Goal: Task Accomplishment & Management: Manage account settings

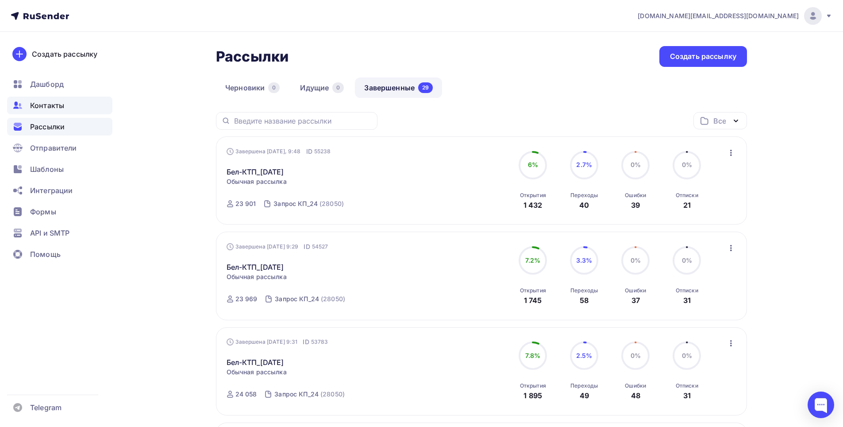
click at [62, 107] on span "Контакты" at bounding box center [47, 105] width 34 height 11
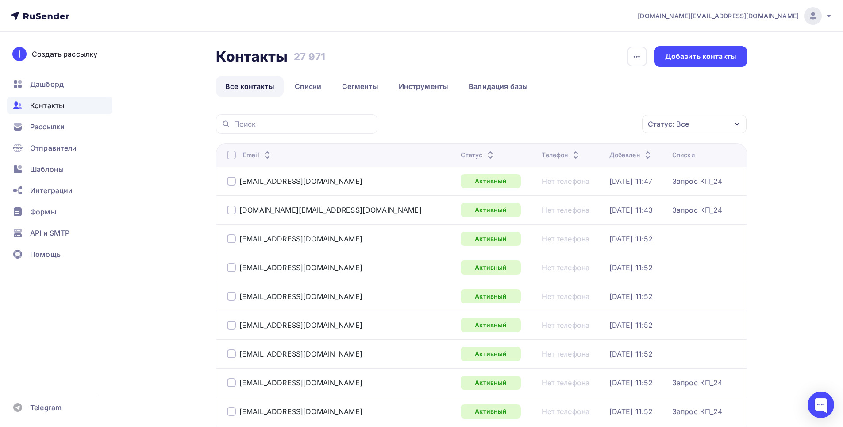
click at [681, 128] on div "Статус: Все" at bounding box center [668, 124] width 41 height 11
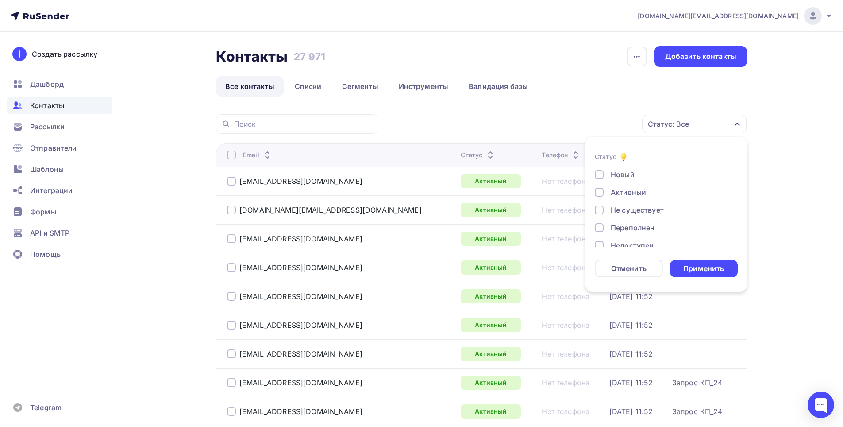
click at [637, 208] on div "Не существует" at bounding box center [637, 209] width 53 height 11
click at [635, 227] on div "Переполнен" at bounding box center [633, 227] width 44 height 11
click at [635, 244] on div "Недоступен" at bounding box center [632, 245] width 43 height 11
click at [617, 190] on div "Новый Активный Не существует Переполнен Недоступен Отписан Отписан вручную [GEO…" at bounding box center [666, 172] width 143 height 135
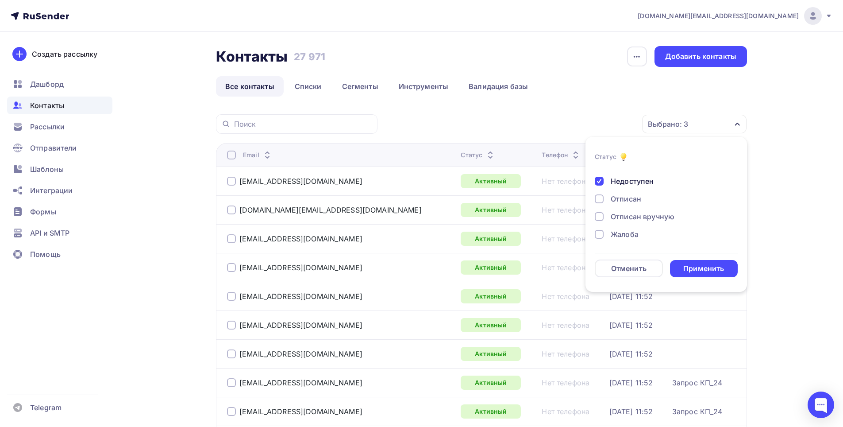
click at [617, 196] on div "Отписан" at bounding box center [626, 198] width 31 height 11
drag, startPoint x: 623, startPoint y: 215, endPoint x: 627, endPoint y: 232, distance: 17.7
click at [623, 215] on div "Отписан вручную" at bounding box center [643, 216] width 64 height 11
click at [626, 235] on div "Жалоба" at bounding box center [625, 234] width 28 height 11
click at [699, 266] on div "Применить" at bounding box center [703, 268] width 41 height 10
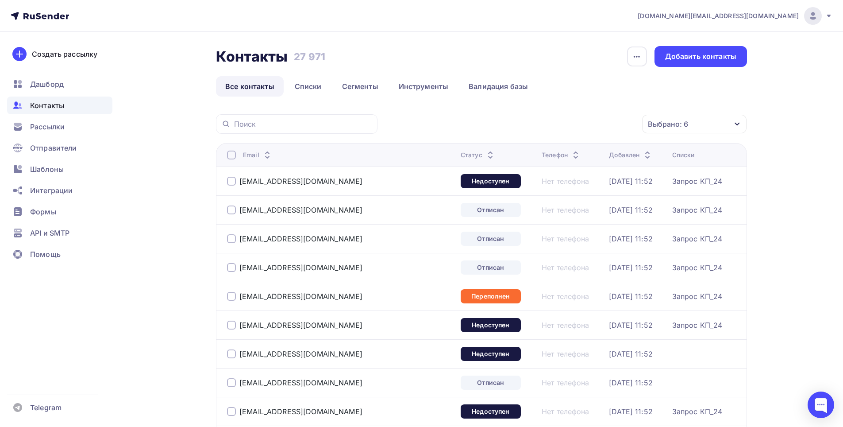
click at [233, 155] on div at bounding box center [231, 154] width 9 height 9
click at [547, 127] on div "Действие" at bounding box center [541, 124] width 34 height 11
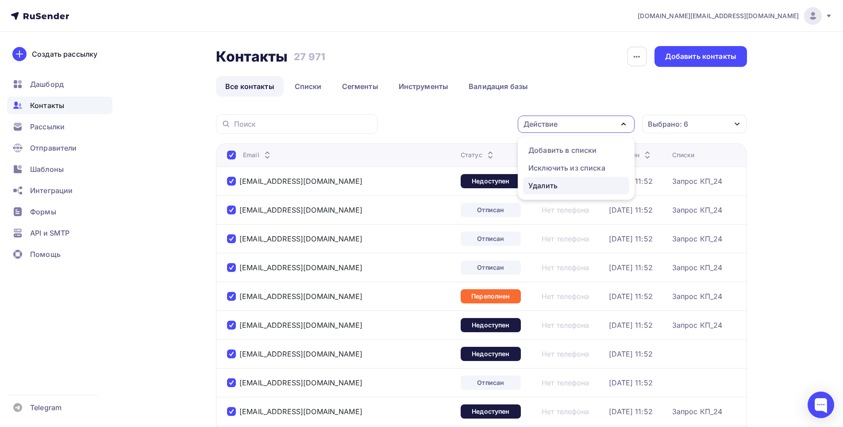
click at [559, 184] on div "Удалить" at bounding box center [576, 185] width 96 height 11
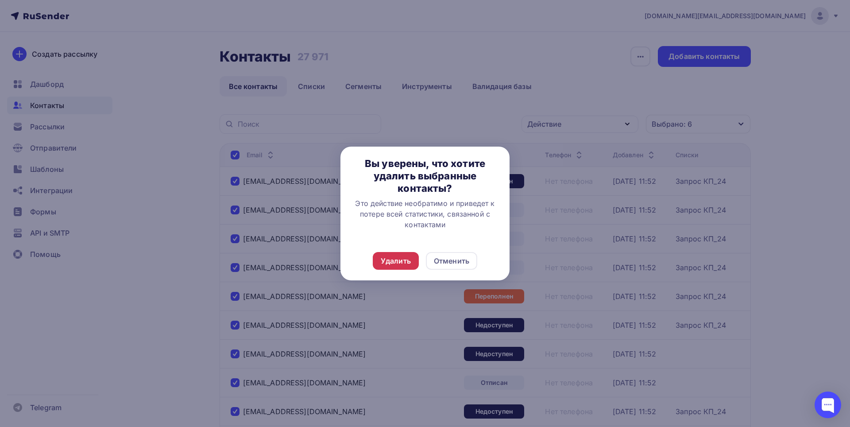
click at [402, 259] on div "Удалить" at bounding box center [396, 260] width 30 height 11
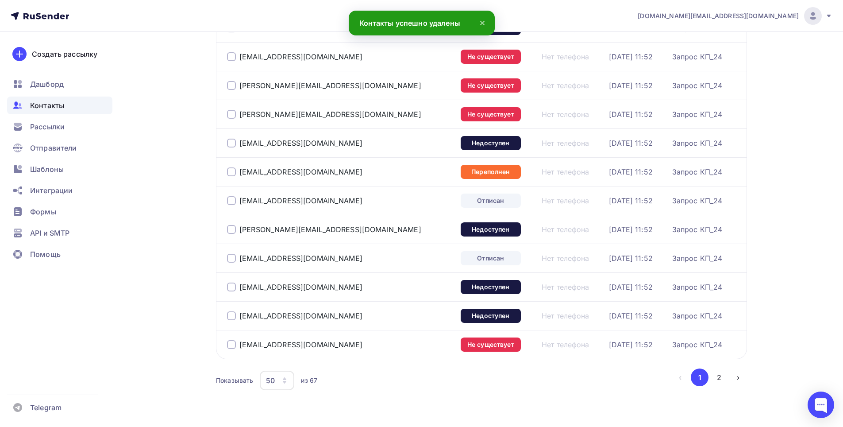
scroll to position [1269, 0]
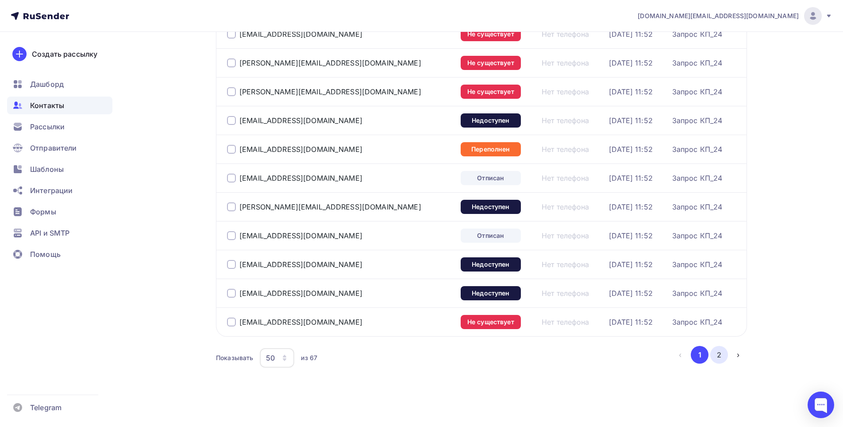
click at [722, 358] on button "2" at bounding box center [719, 355] width 18 height 18
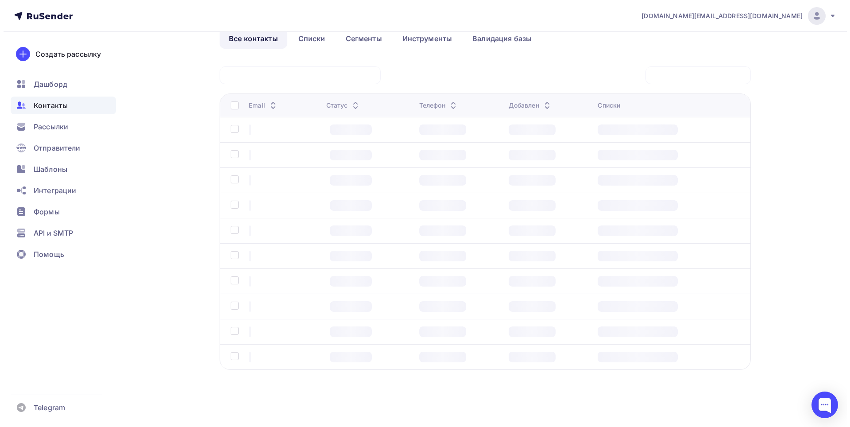
scroll to position [0, 0]
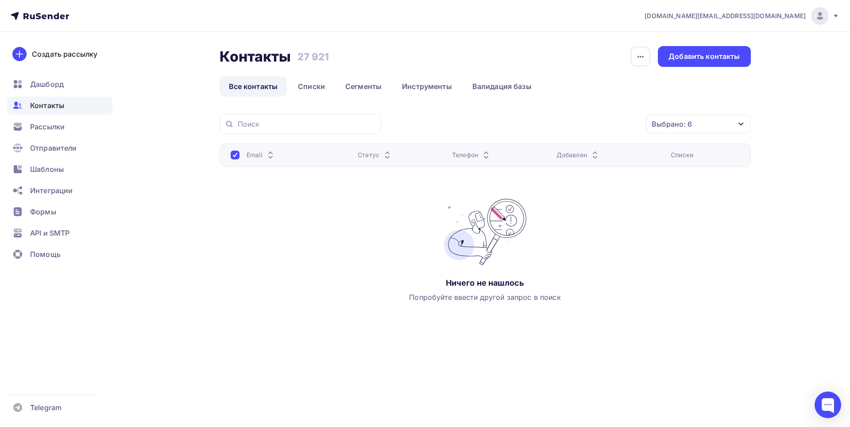
click at [710, 128] on div "Выбрано: 6" at bounding box center [698, 124] width 104 height 19
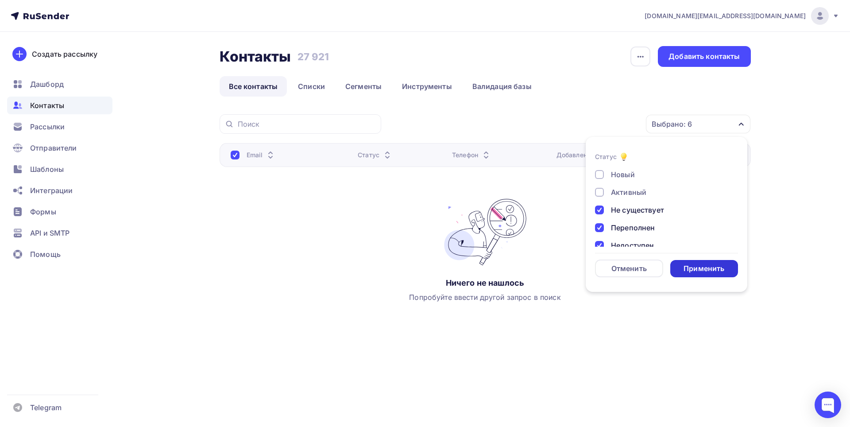
click at [701, 270] on div "Применить" at bounding box center [703, 268] width 41 height 10
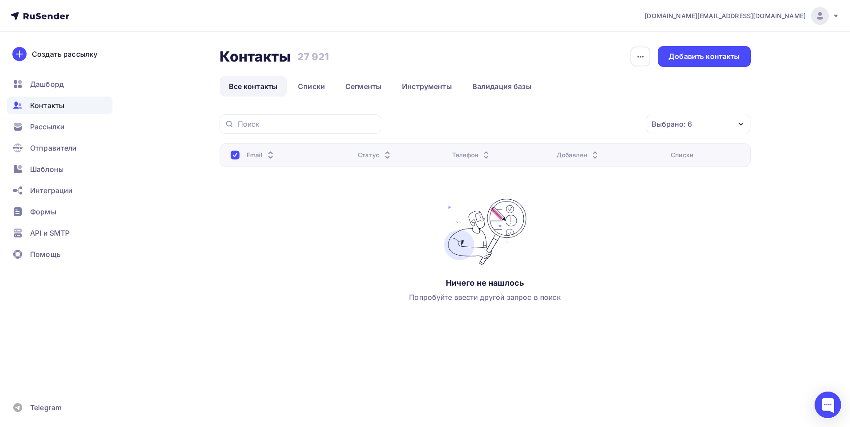
click at [684, 126] on div "Выбрано: 6" at bounding box center [671, 124] width 40 height 11
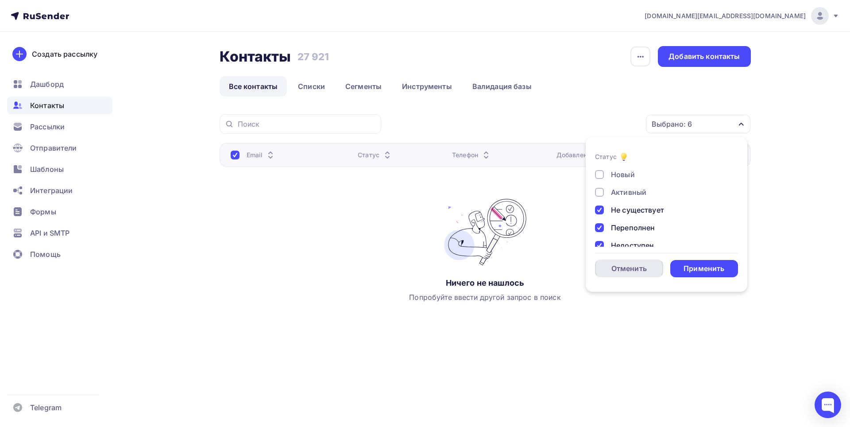
click at [645, 272] on div "Отменить" at bounding box center [628, 268] width 35 height 11
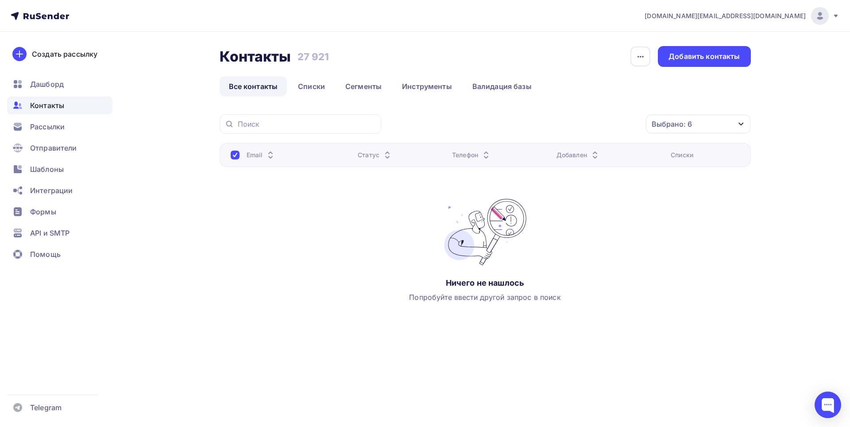
click at [706, 118] on div "Выбрано: 6" at bounding box center [698, 124] width 104 height 19
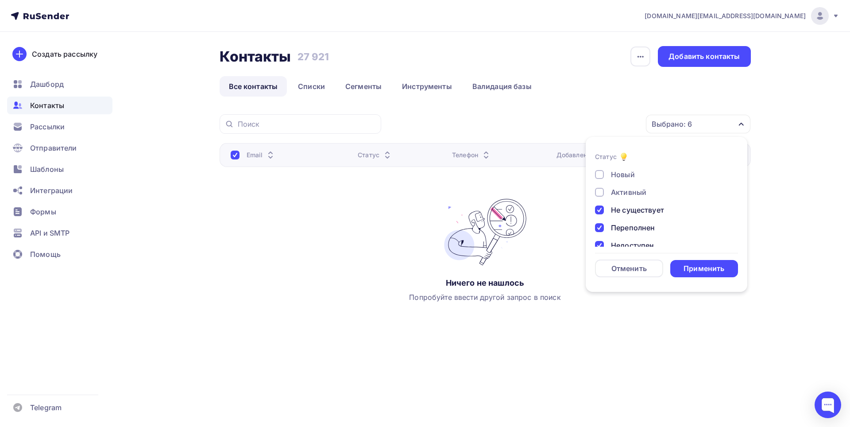
drag, startPoint x: 627, startPoint y: 207, endPoint x: 627, endPoint y: 221, distance: 14.6
click at [627, 207] on div "Не существует" at bounding box center [637, 209] width 53 height 11
click at [626, 227] on div "Переполнен" at bounding box center [633, 227] width 44 height 11
click at [626, 240] on div "Недоступен" at bounding box center [632, 245] width 43 height 11
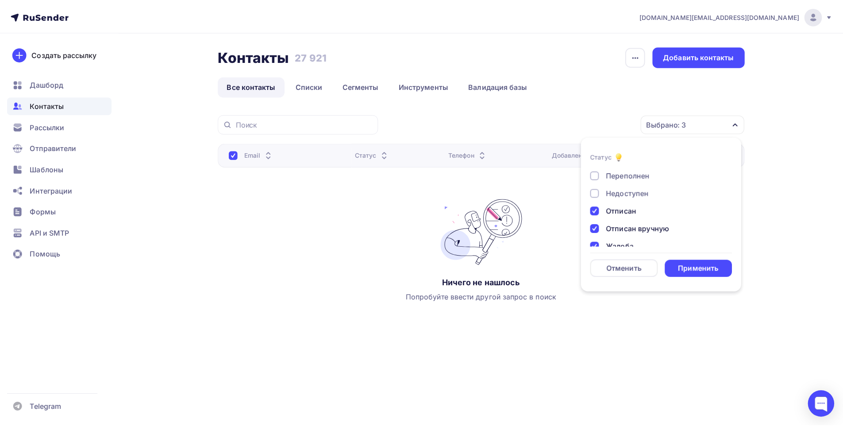
scroll to position [64, 0]
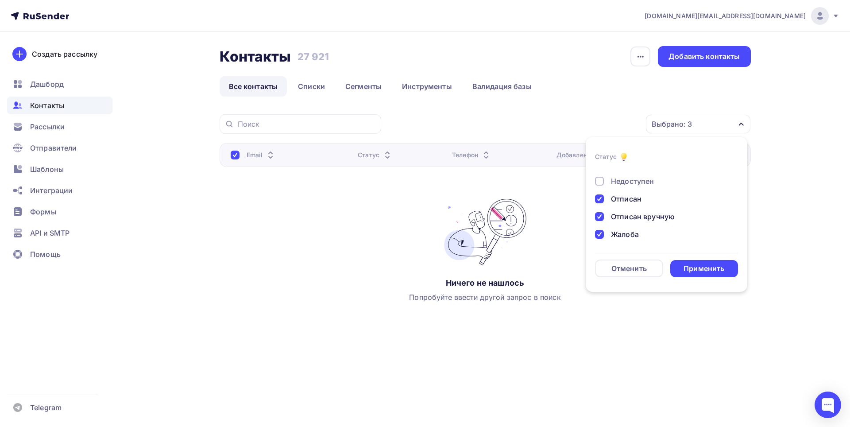
click at [628, 200] on div "Отписан" at bounding box center [626, 198] width 31 height 11
click at [628, 216] on div "Отписан вручную" at bounding box center [643, 216] width 64 height 11
click at [624, 233] on div "Жалоба" at bounding box center [625, 234] width 28 height 11
click at [693, 271] on div "Применить" at bounding box center [703, 268] width 41 height 10
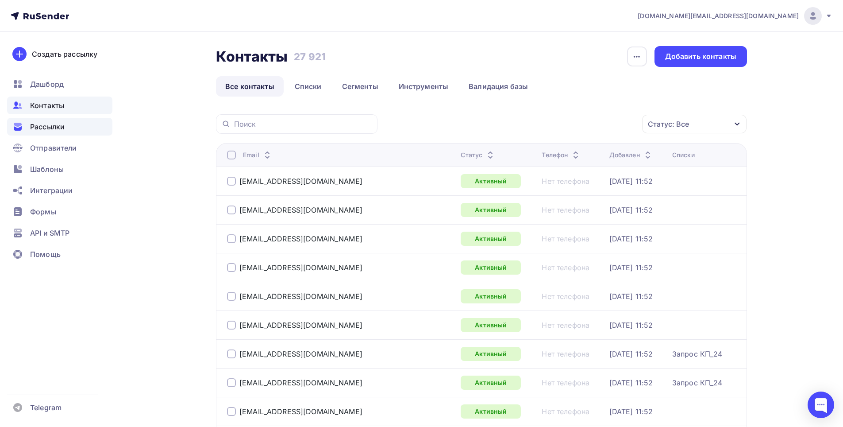
click at [56, 124] on span "Рассылки" at bounding box center [47, 126] width 35 height 11
